Goal: Book appointment/travel/reservation

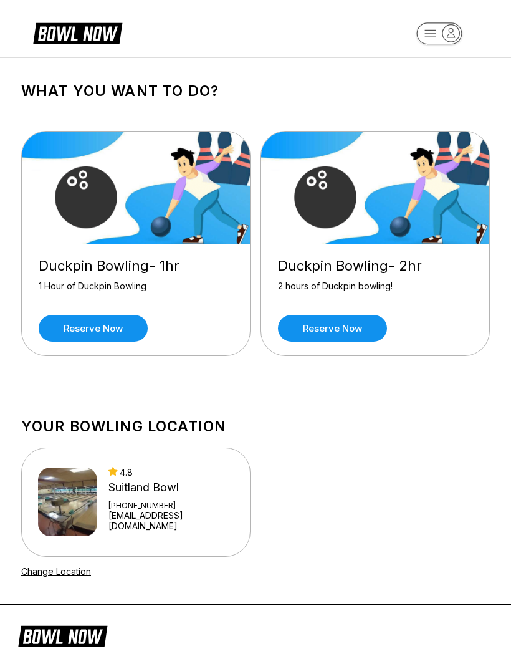
click at [346, 331] on link "Reserve now" at bounding box center [332, 328] width 109 height 27
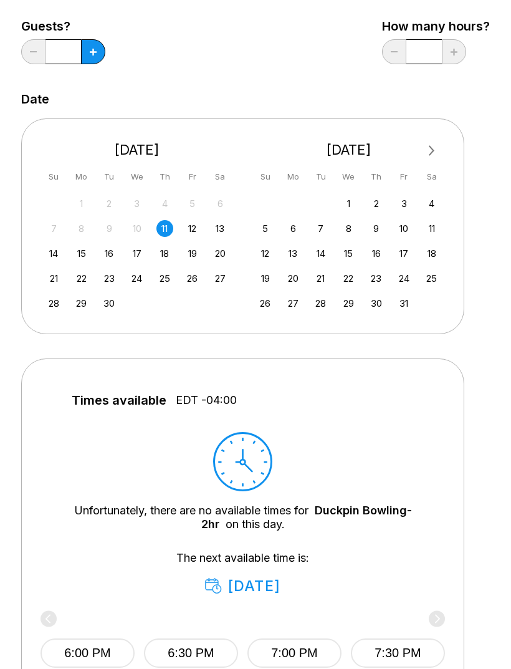
scroll to position [127, 0]
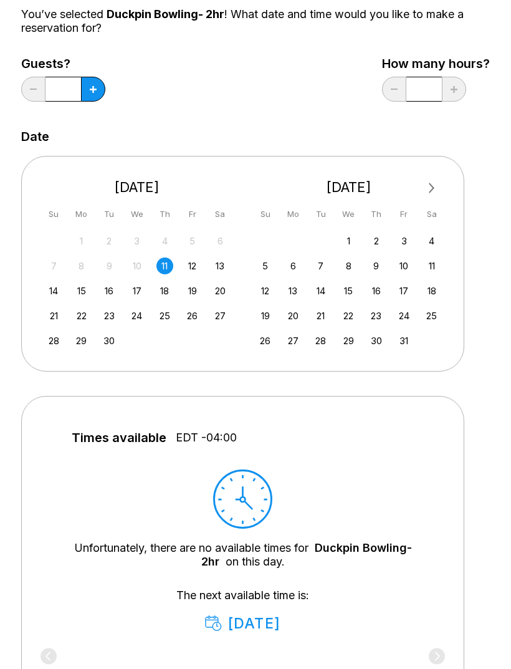
click at [216, 291] on div "20" at bounding box center [220, 291] width 17 height 17
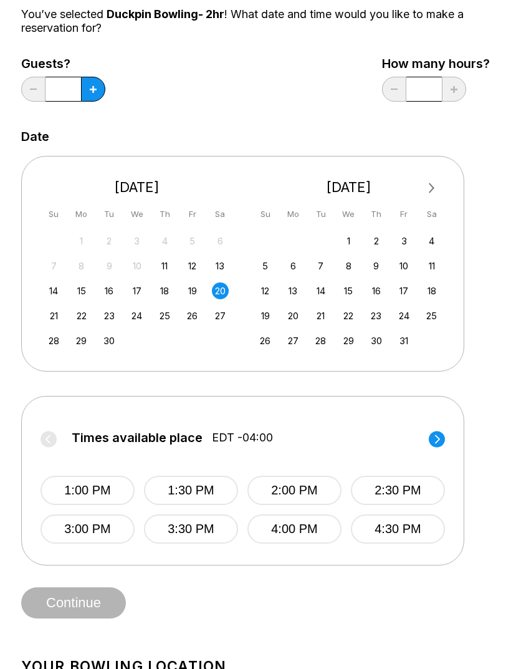
click at [406, 531] on button "4:30 PM" at bounding box center [398, 529] width 94 height 29
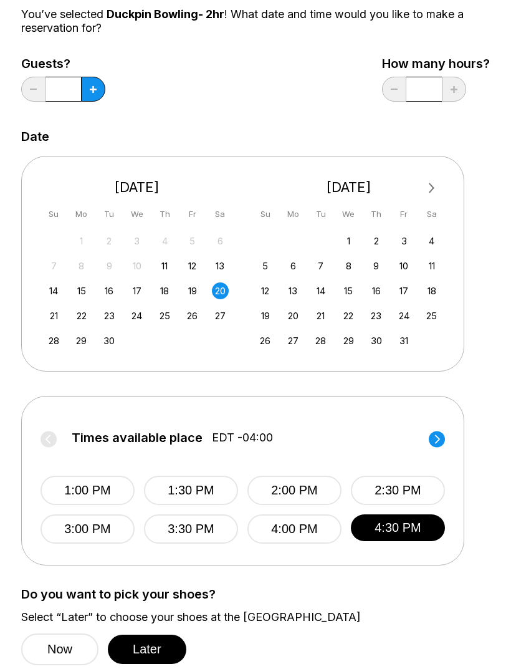
click at [441, 442] on circle at bounding box center [437, 439] width 16 height 16
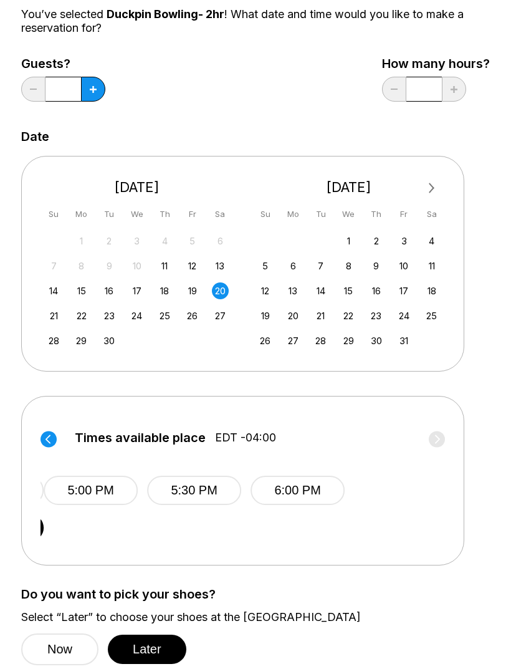
click at [90, 489] on button "5:00 PM" at bounding box center [91, 490] width 94 height 29
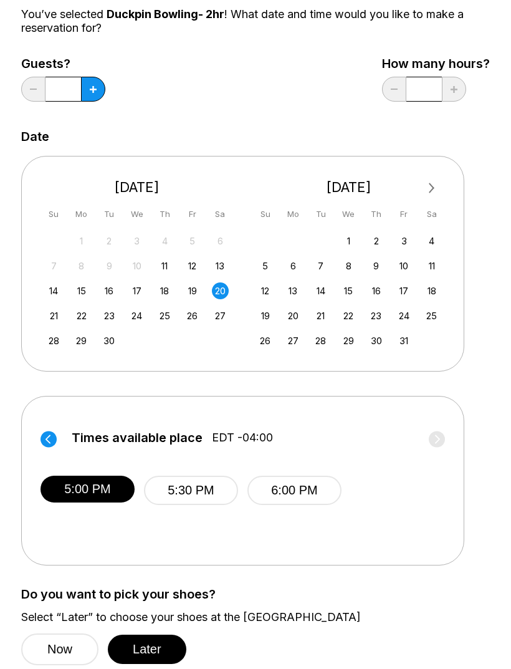
click at [88, 89] on button at bounding box center [93, 89] width 24 height 25
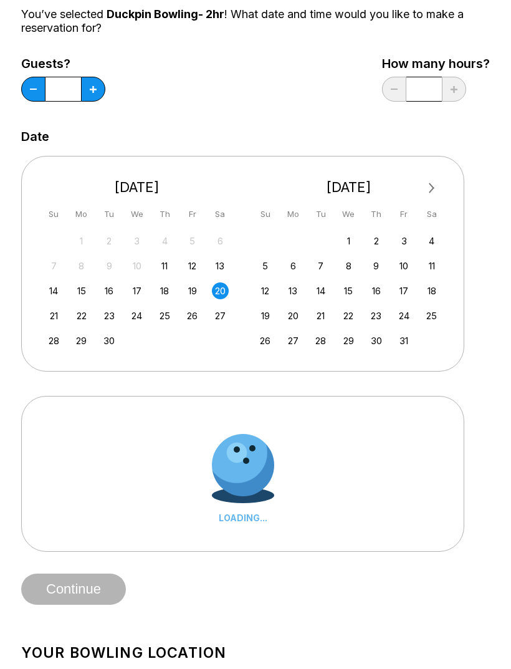
click at [88, 89] on button at bounding box center [93, 89] width 24 height 25
click at [89, 87] on button at bounding box center [93, 89] width 24 height 25
click at [90, 85] on button at bounding box center [93, 89] width 24 height 25
type input "*"
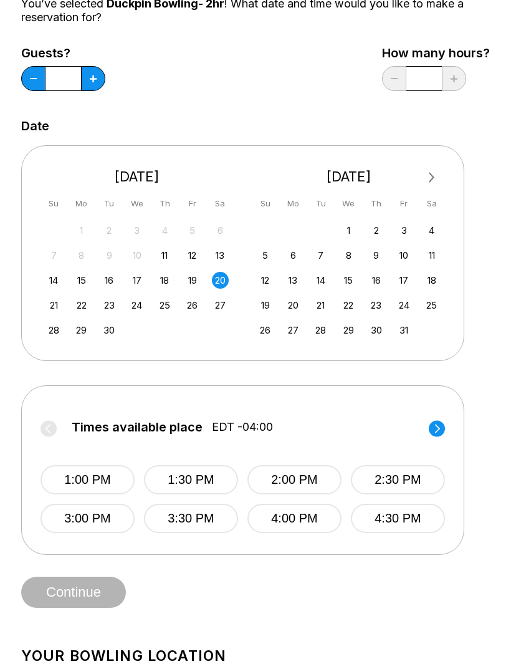
scroll to position [137, 0]
click at [438, 423] on circle at bounding box center [437, 428] width 16 height 16
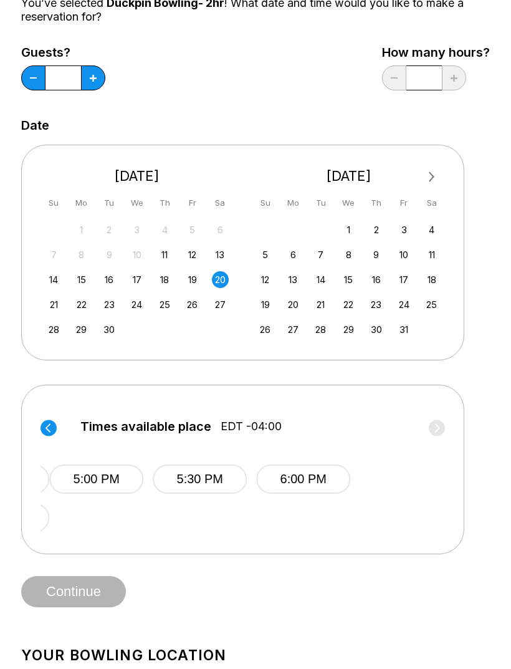
click at [80, 477] on button "5:00 PM" at bounding box center [96, 479] width 94 height 29
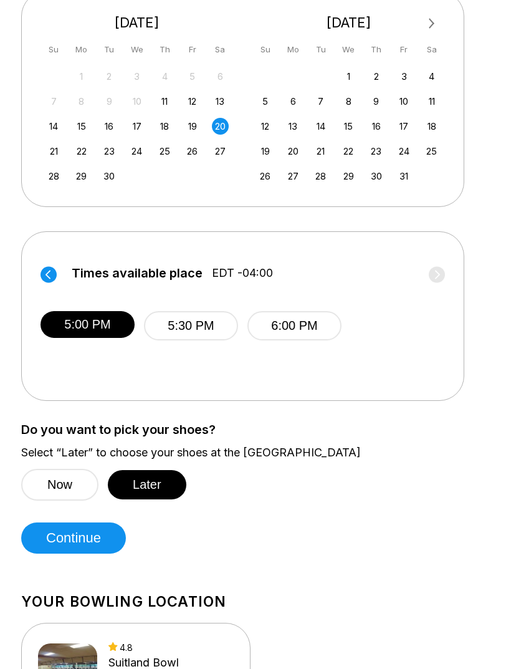
scroll to position [292, 0]
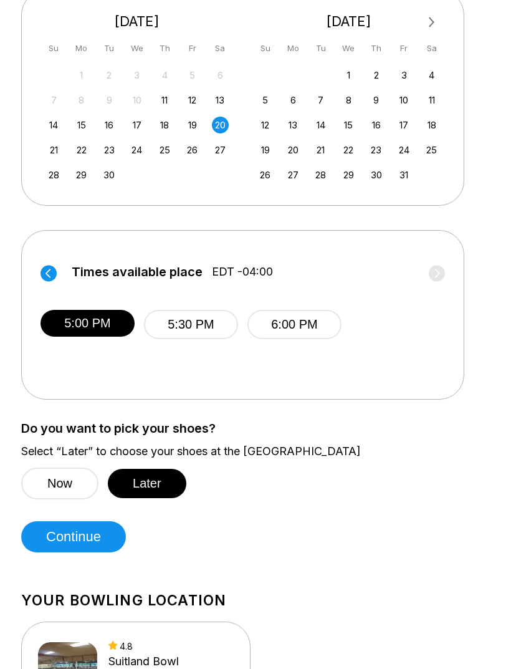
click at [50, 488] on button "Now" at bounding box center [59, 484] width 77 height 32
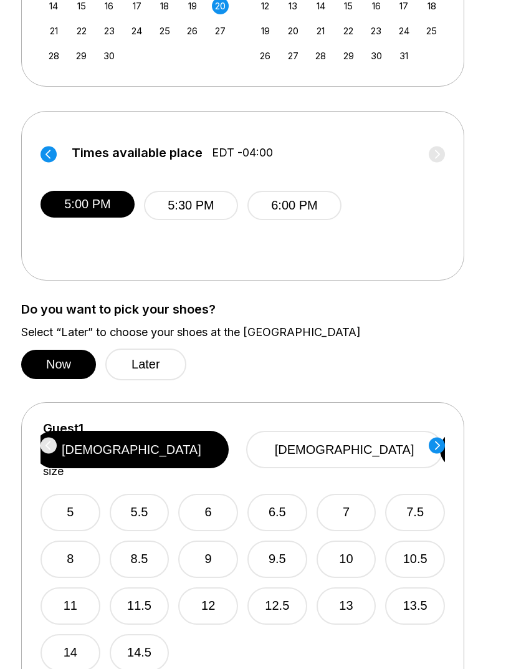
scroll to position [412, 0]
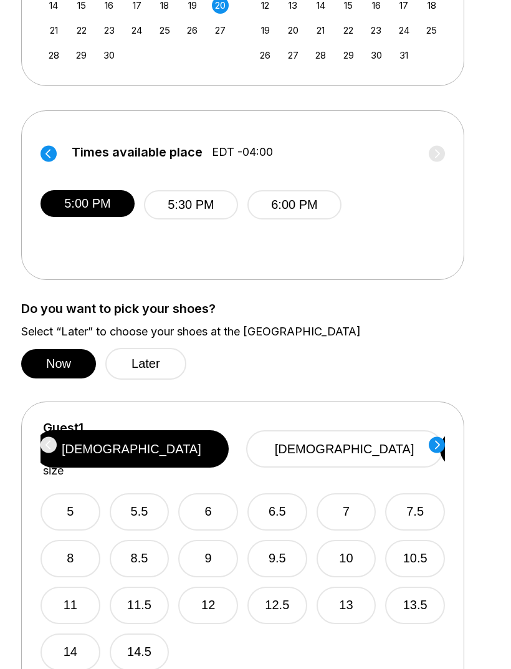
click at [137, 373] on button "Later" at bounding box center [145, 365] width 81 height 32
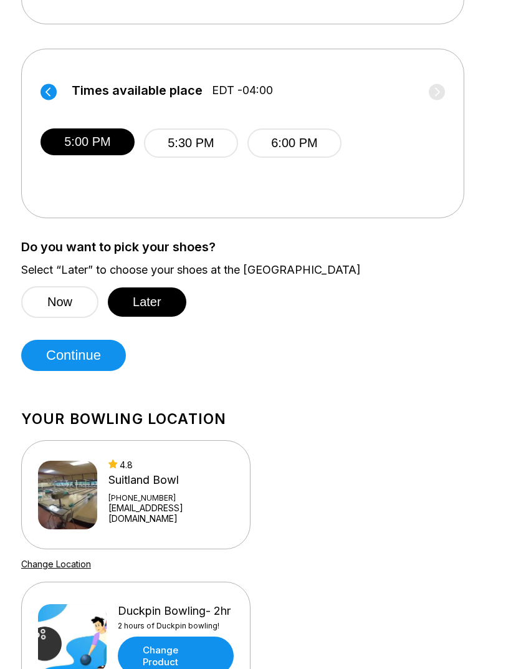
click at [57, 371] on button "Continue" at bounding box center [73, 356] width 105 height 31
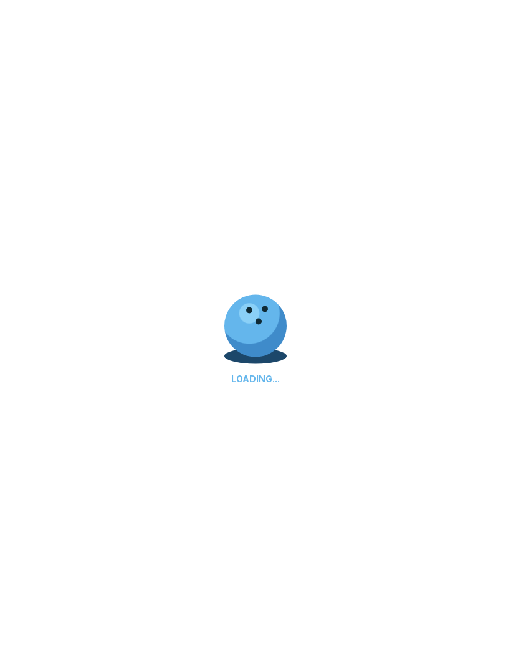
scroll to position [474, 0]
select select "**"
